Goal: Navigation & Orientation: Find specific page/section

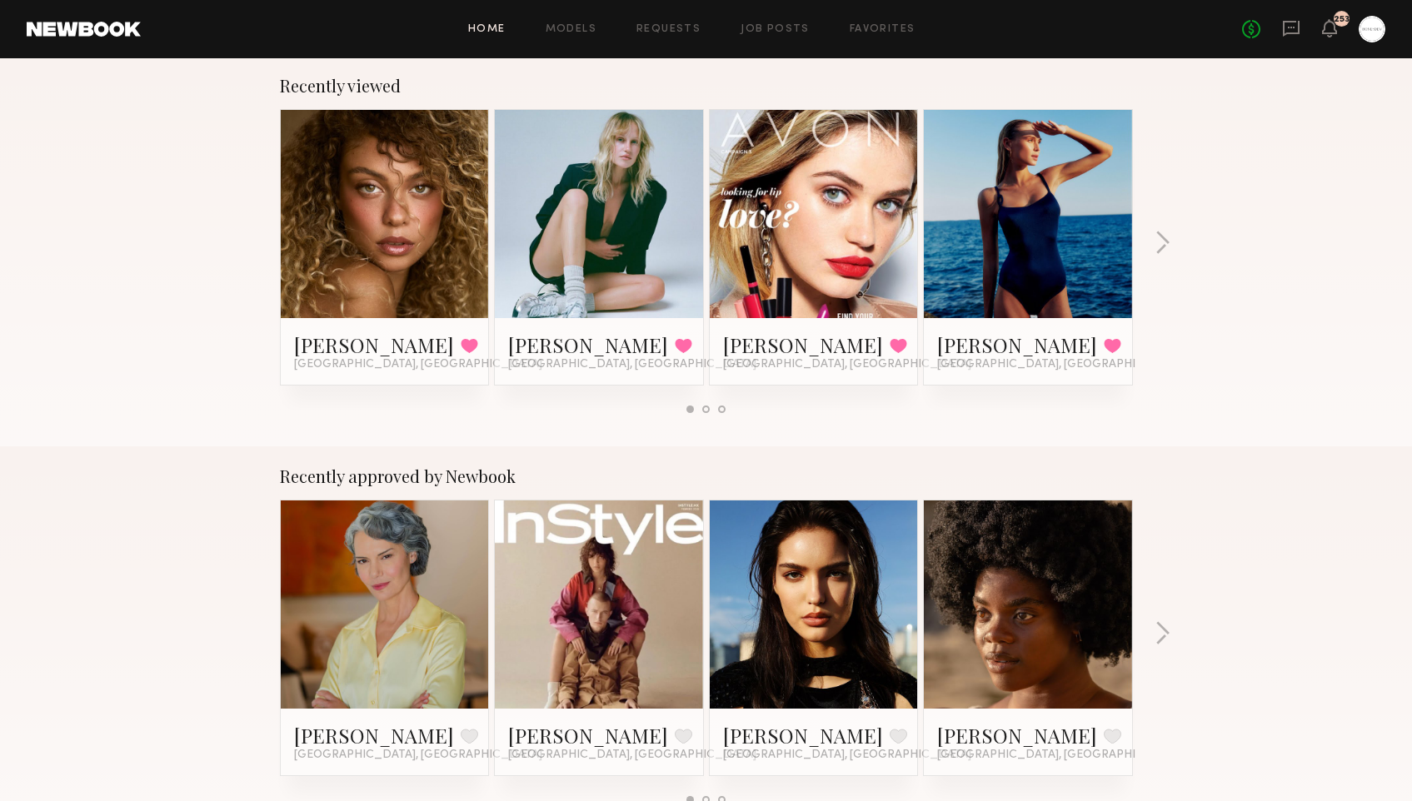
scroll to position [571, 0]
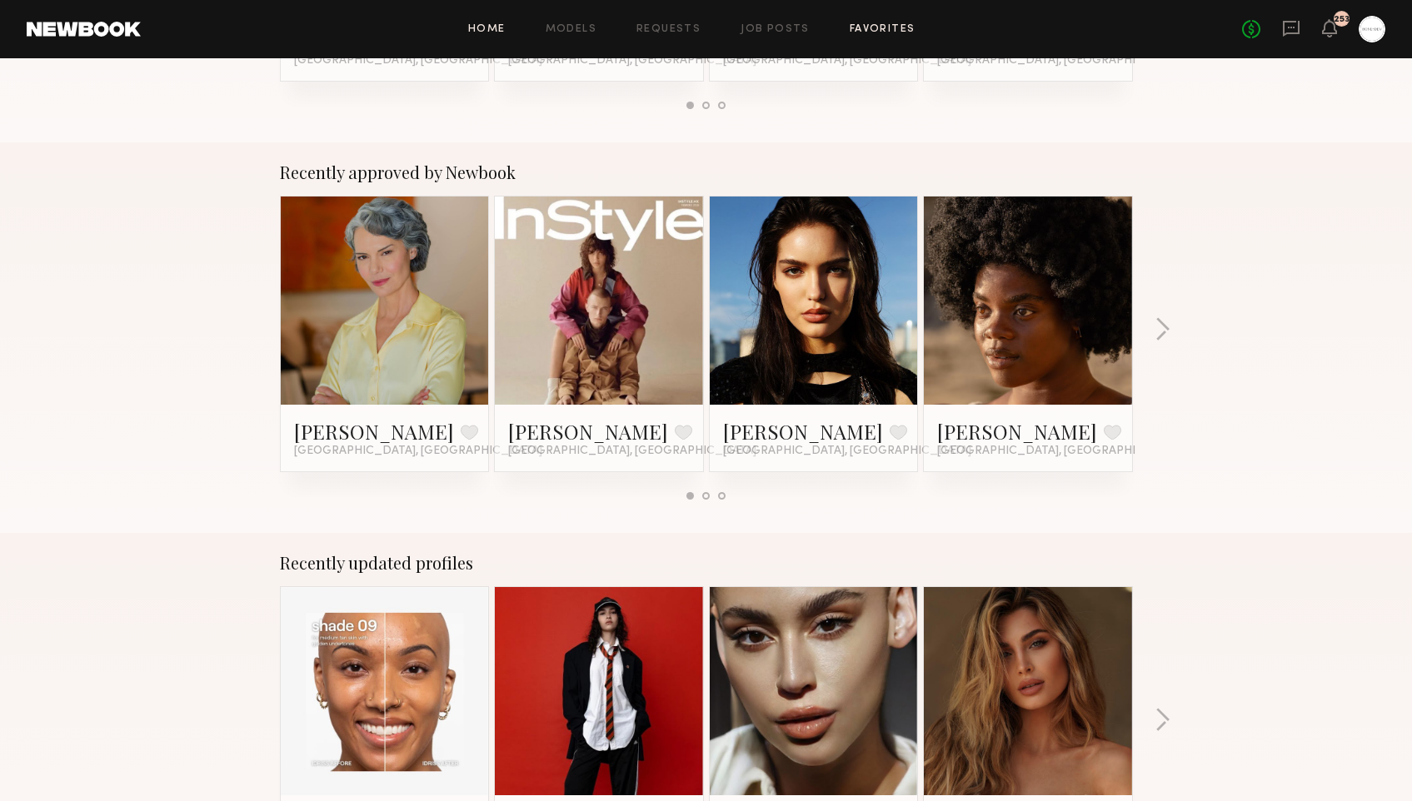
click at [880, 33] on link "Favorites" at bounding box center [883, 29] width 66 height 11
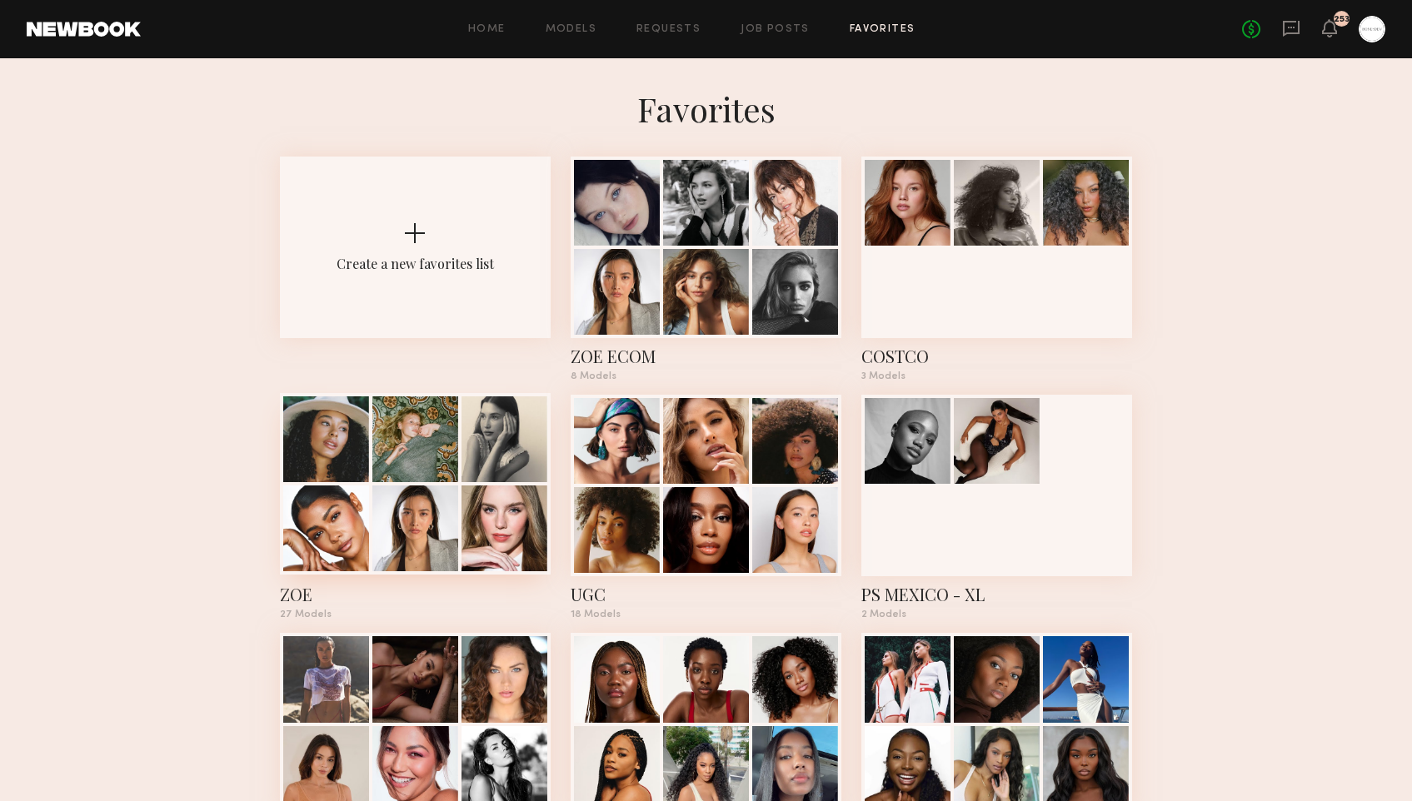
click at [505, 489] on div at bounding box center [504, 529] width 86 height 86
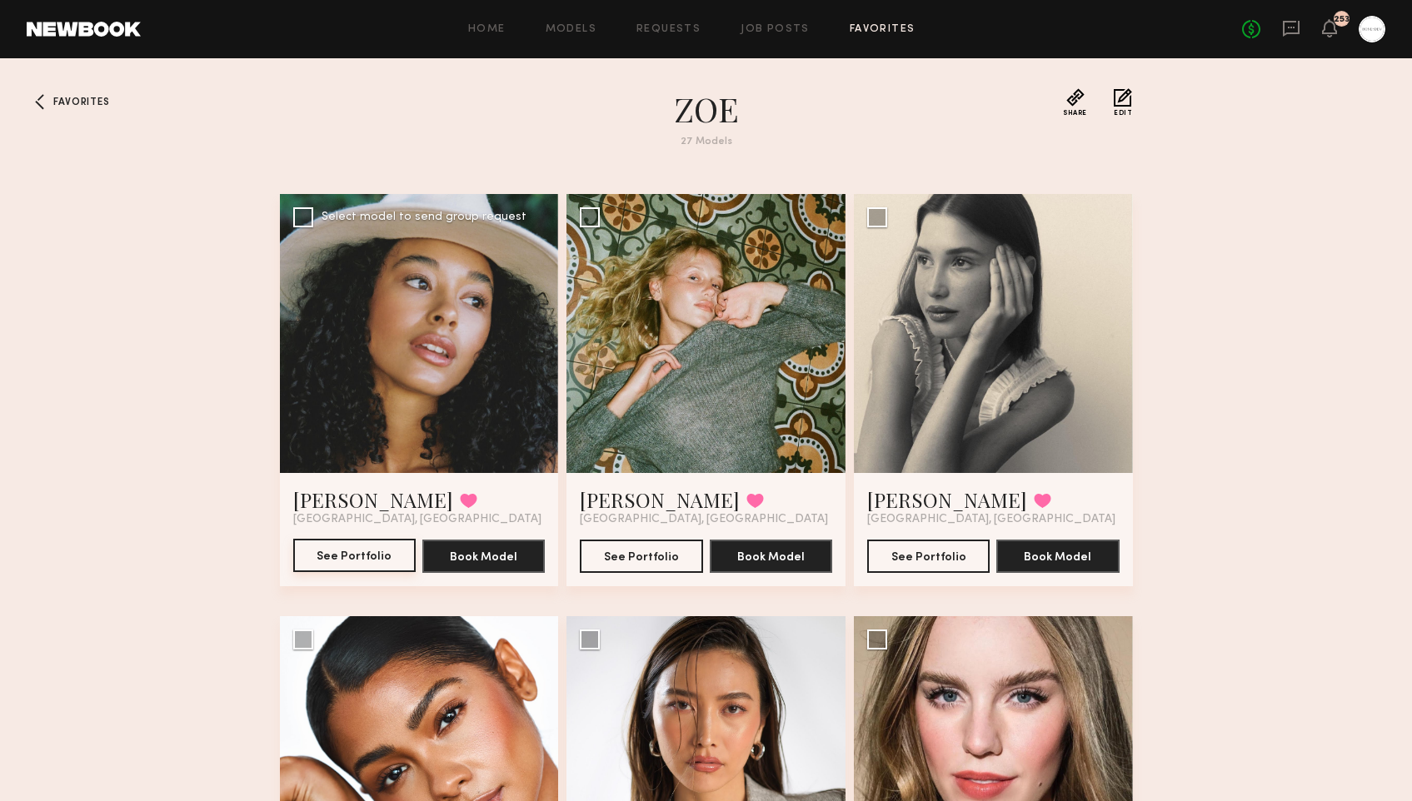
click at [386, 545] on button "See Portfolio" at bounding box center [354, 555] width 122 height 33
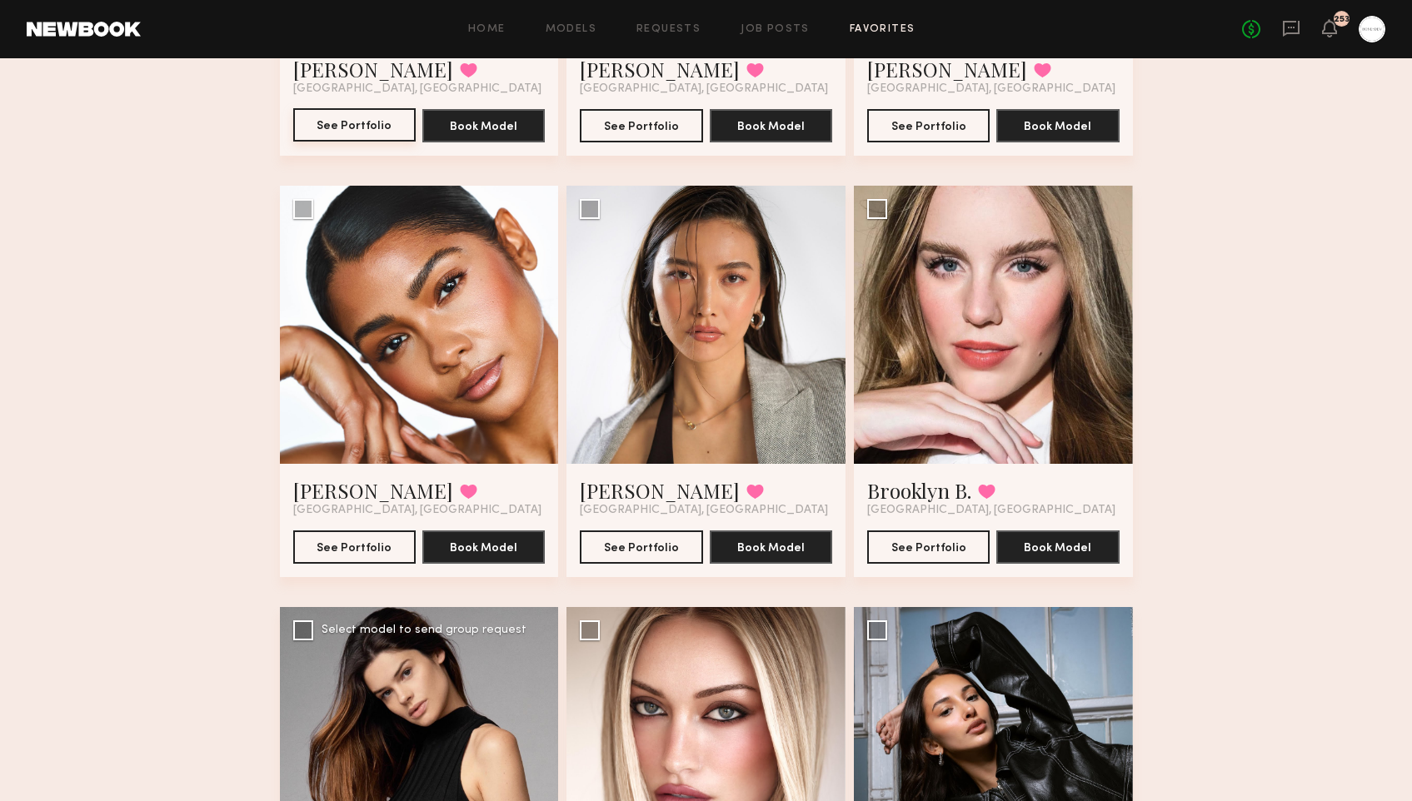
scroll to position [631, 0]
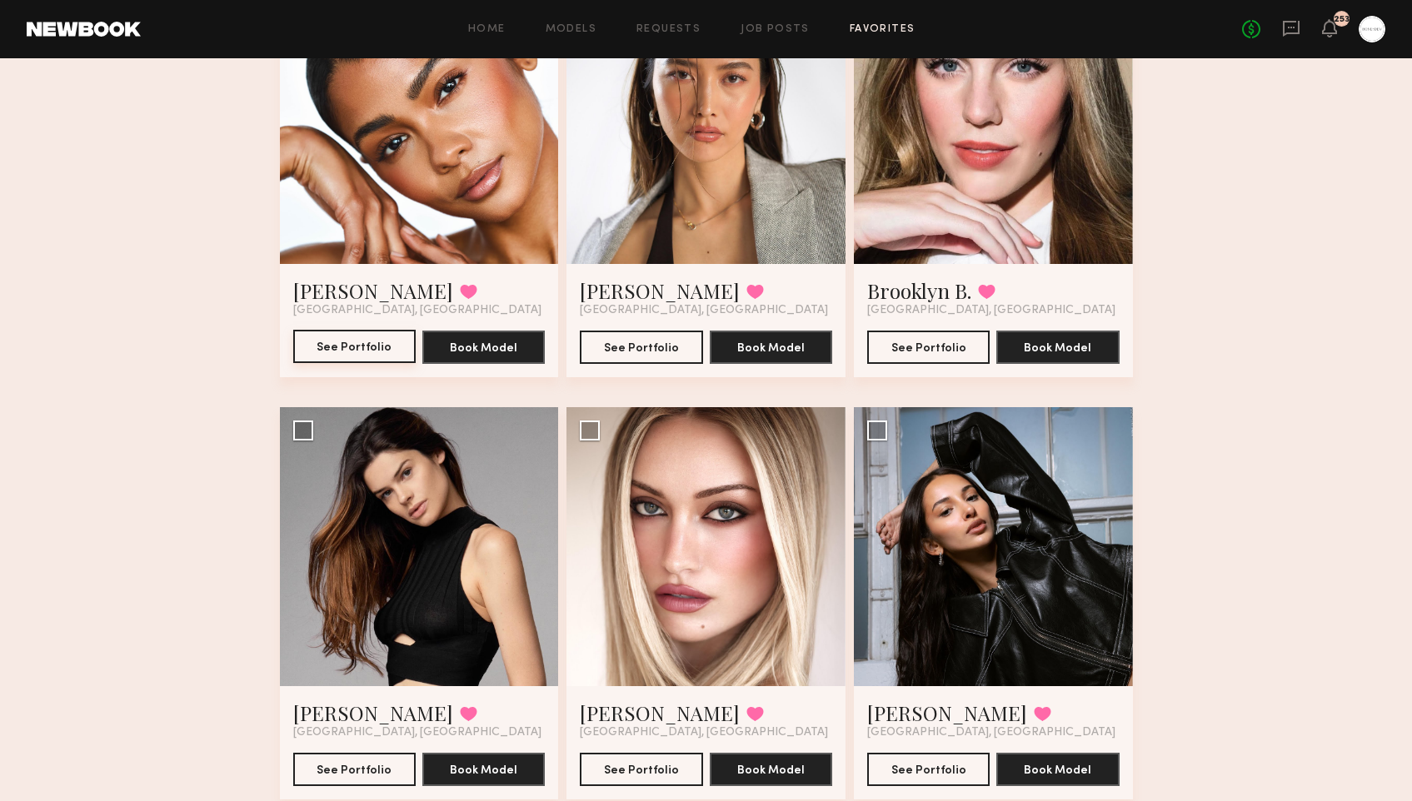
click at [332, 343] on button "See Portfolio" at bounding box center [354, 346] width 122 height 33
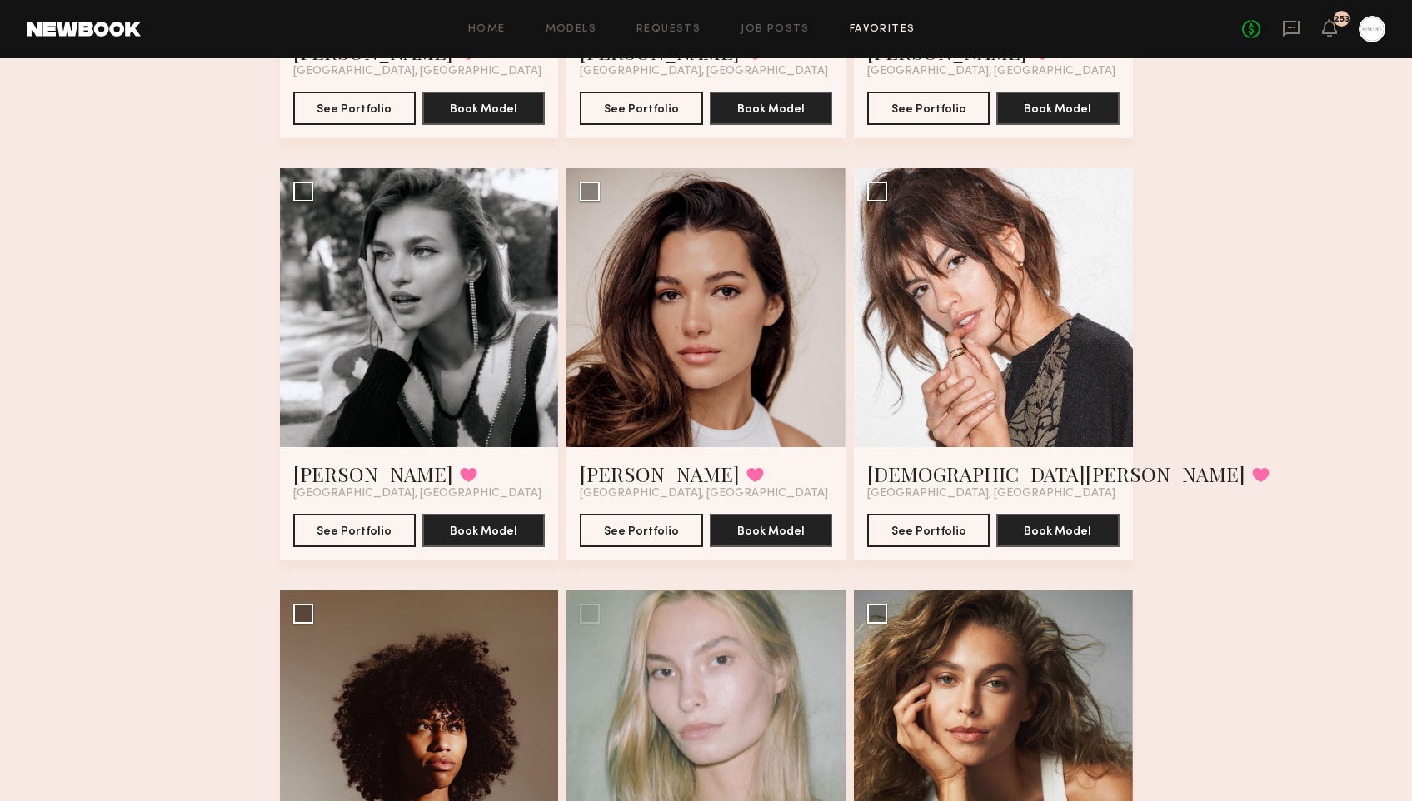
scroll to position [2661, 0]
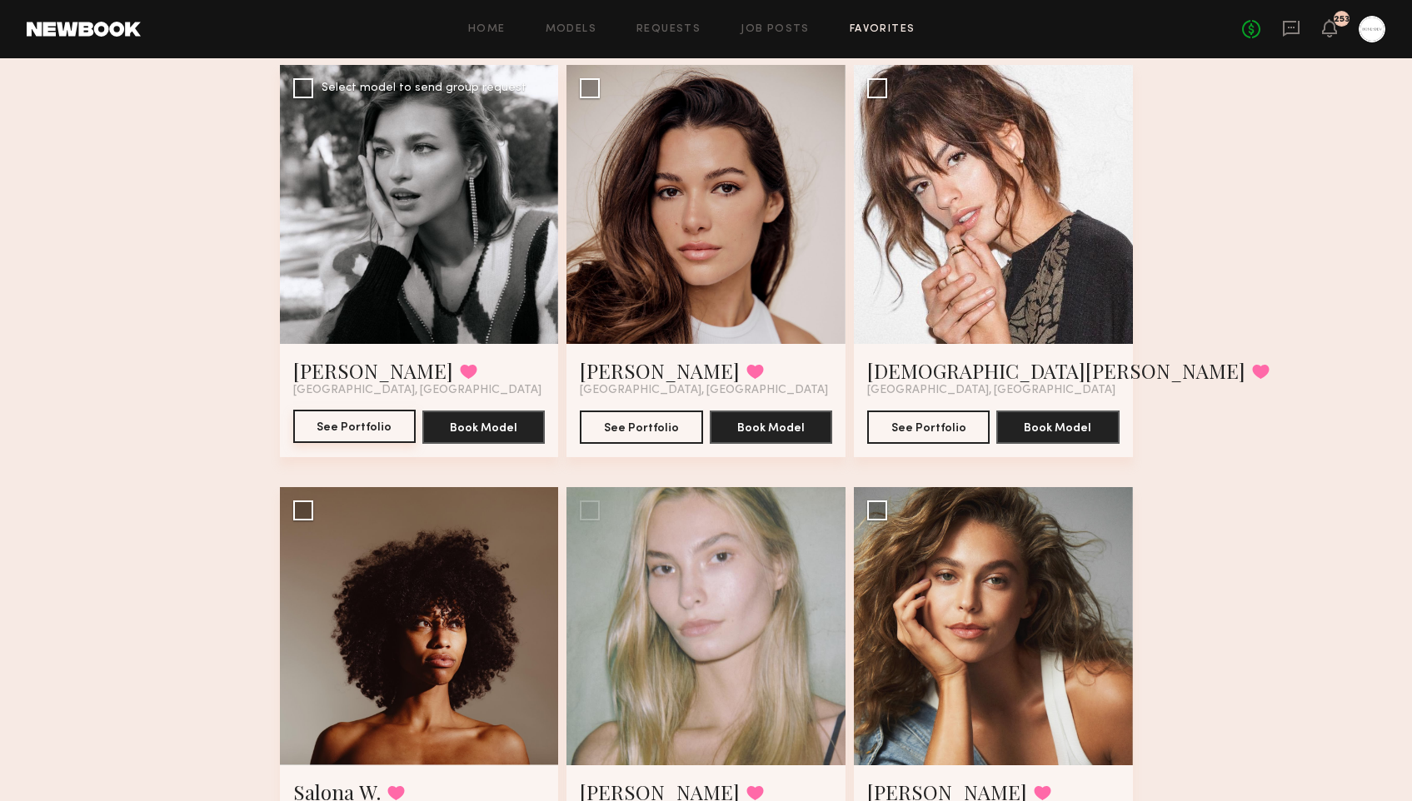
click at [366, 436] on button "See Portfolio" at bounding box center [354, 426] width 122 height 33
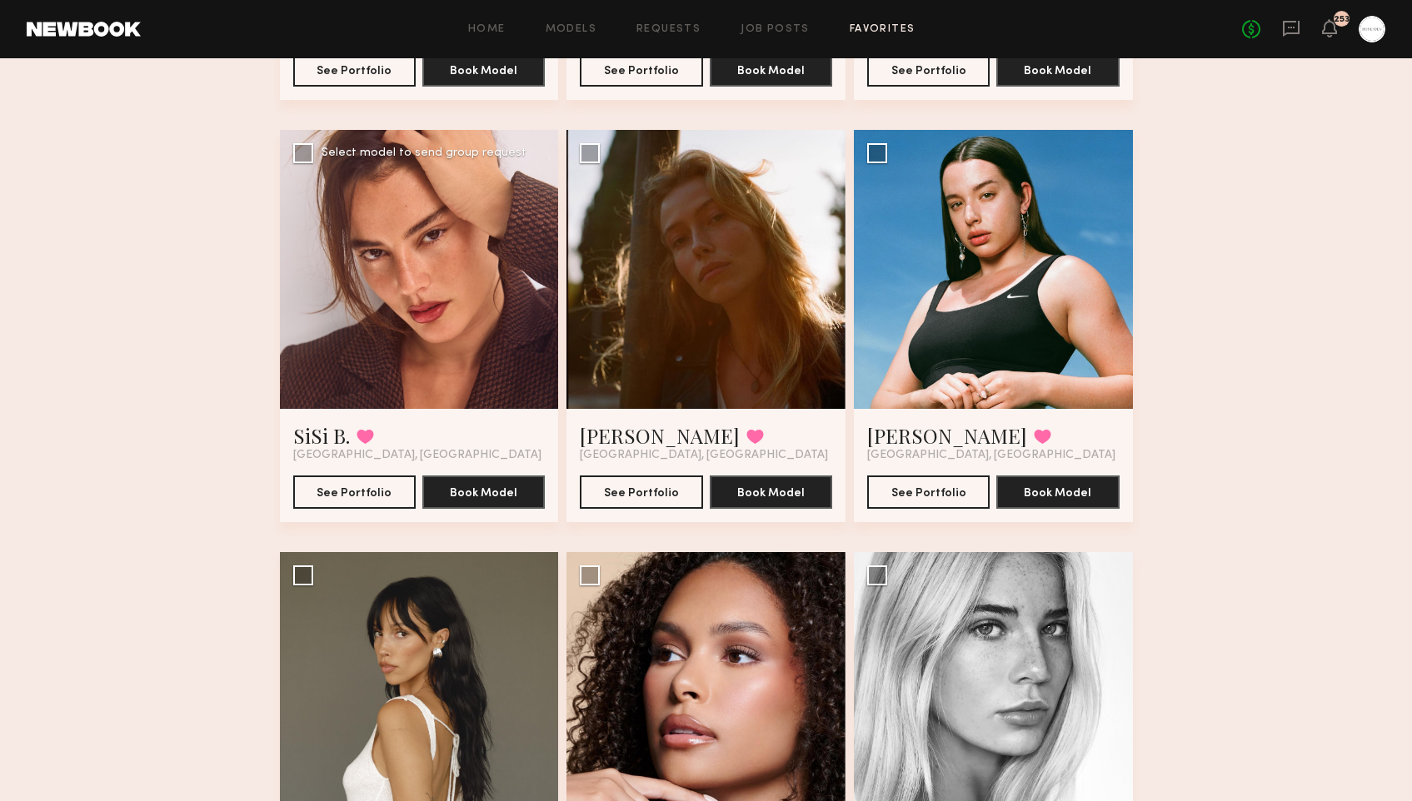
scroll to position [985, 0]
